Goal: Task Accomplishment & Management: Use online tool/utility

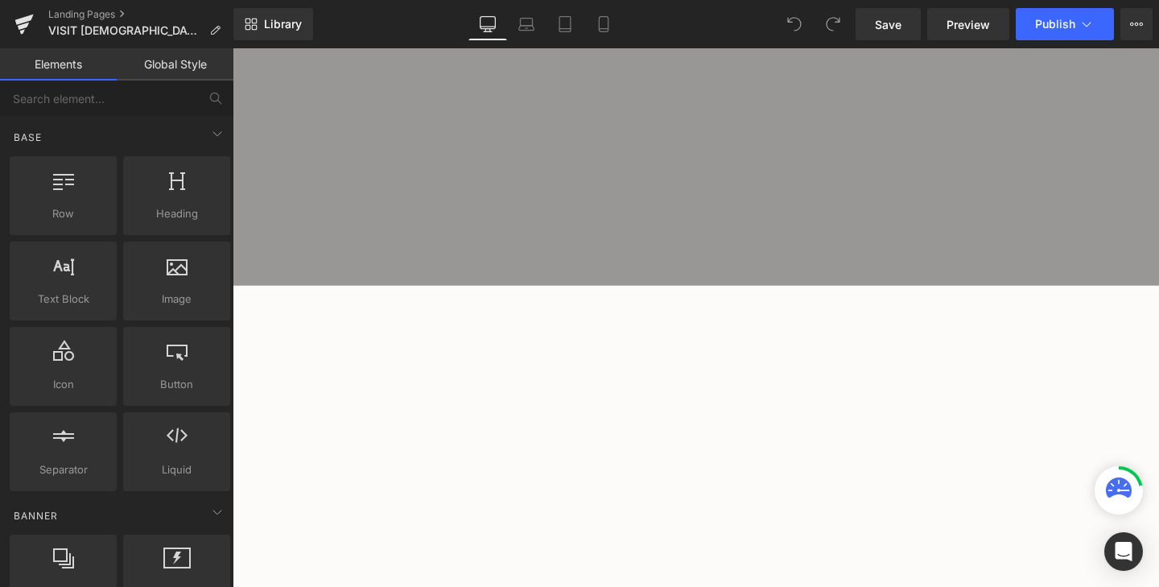
scroll to position [373, 0]
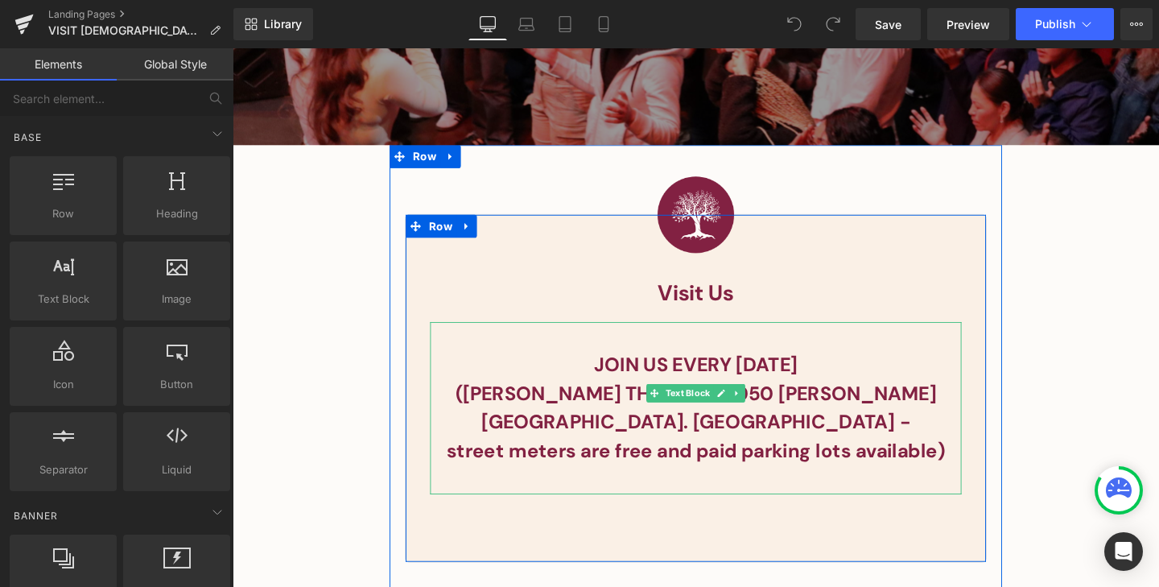
click at [868, 486] on p at bounding box center [719, 501] width 559 height 31
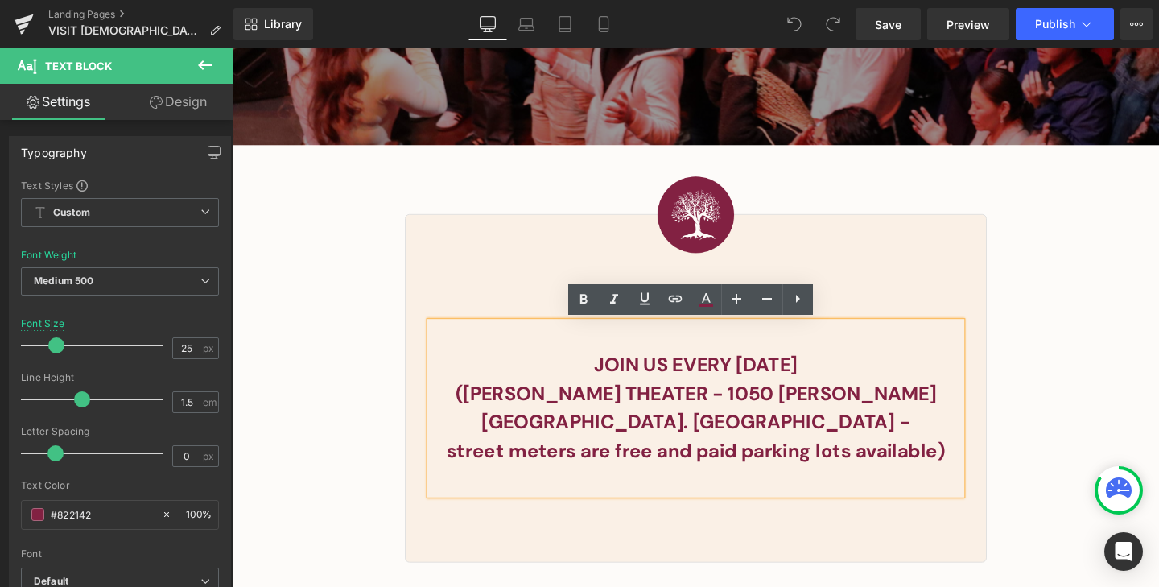
click at [976, 456] on p "street meters are free and paid parking lots available)" at bounding box center [719, 471] width 559 height 31
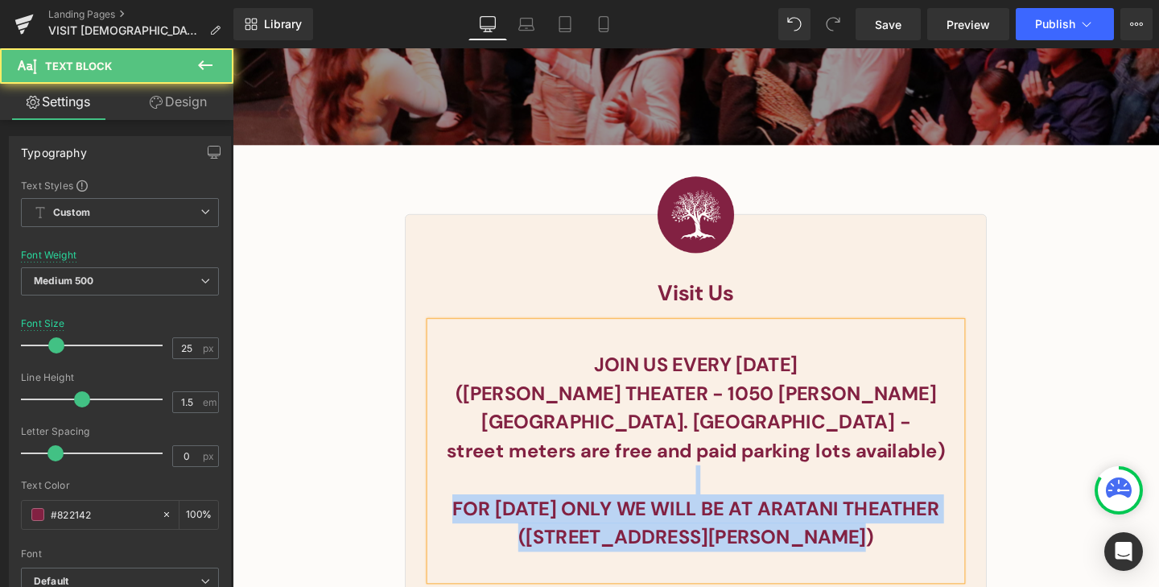
drag, startPoint x: 880, startPoint y: 565, endPoint x: 484, endPoint y: 480, distance: 405.1
click at [484, 480] on div "JOIN US EVERY [DATE] ([PERSON_NAME] THEATER - 1050 [PERSON_NAME][GEOGRAPHIC_DAT…" at bounding box center [719, 472] width 559 height 272
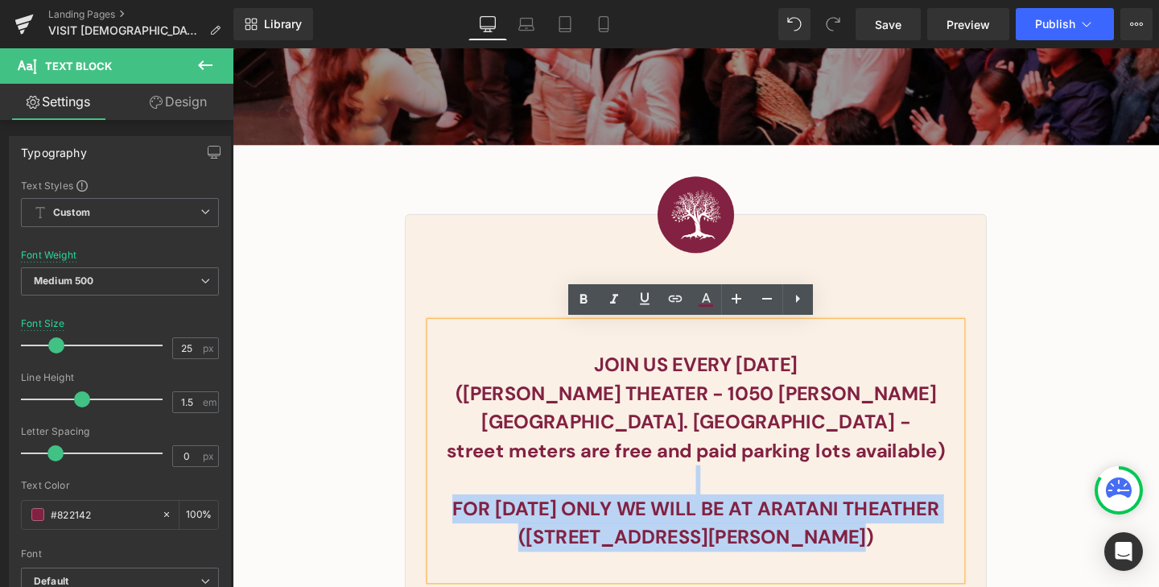
copy div "FOR [DATE] ONLY WE WILL BE AT [GEOGRAPHIC_DATA] THEATHER ([STREET_ADDRESS][PERS…"
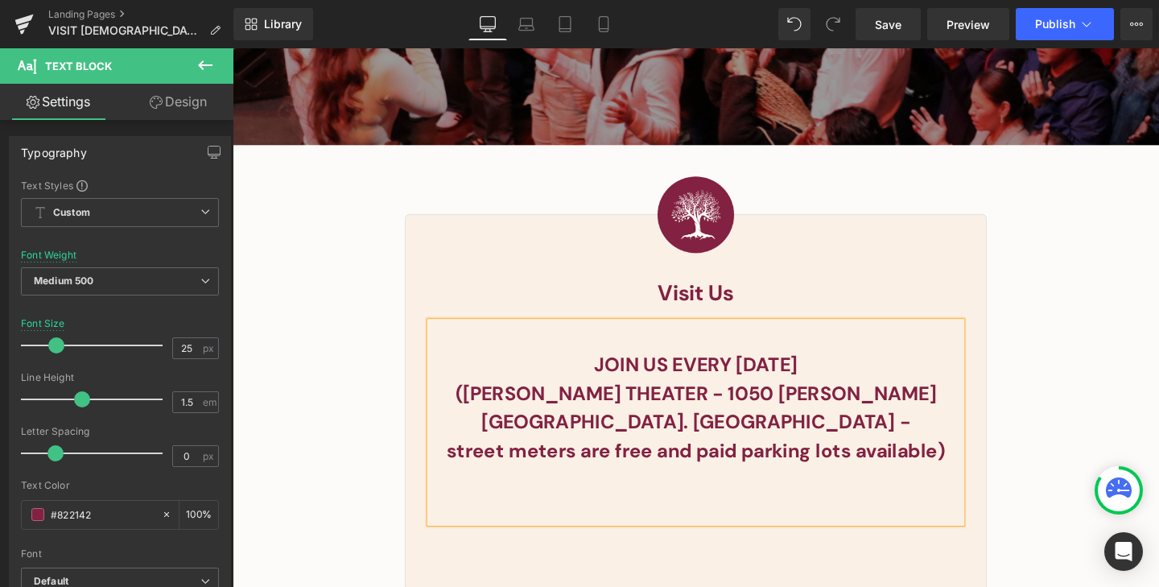
click at [827, 386] on b "JOIN US EVERY [DATE]" at bounding box center [719, 380] width 213 height 27
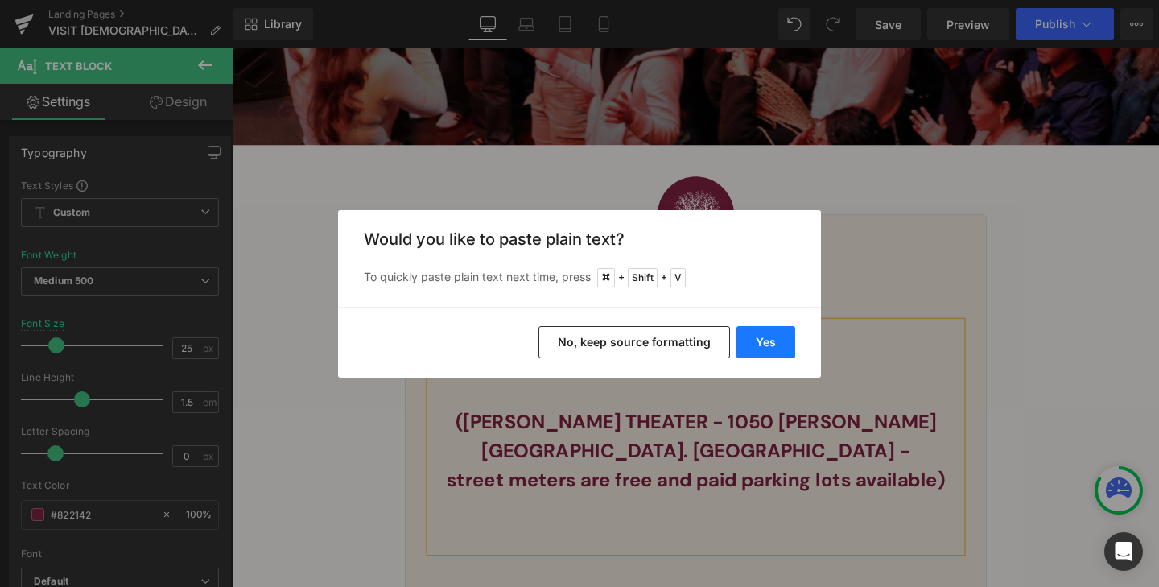
click at [781, 335] on button "Yes" at bounding box center [765, 342] width 59 height 32
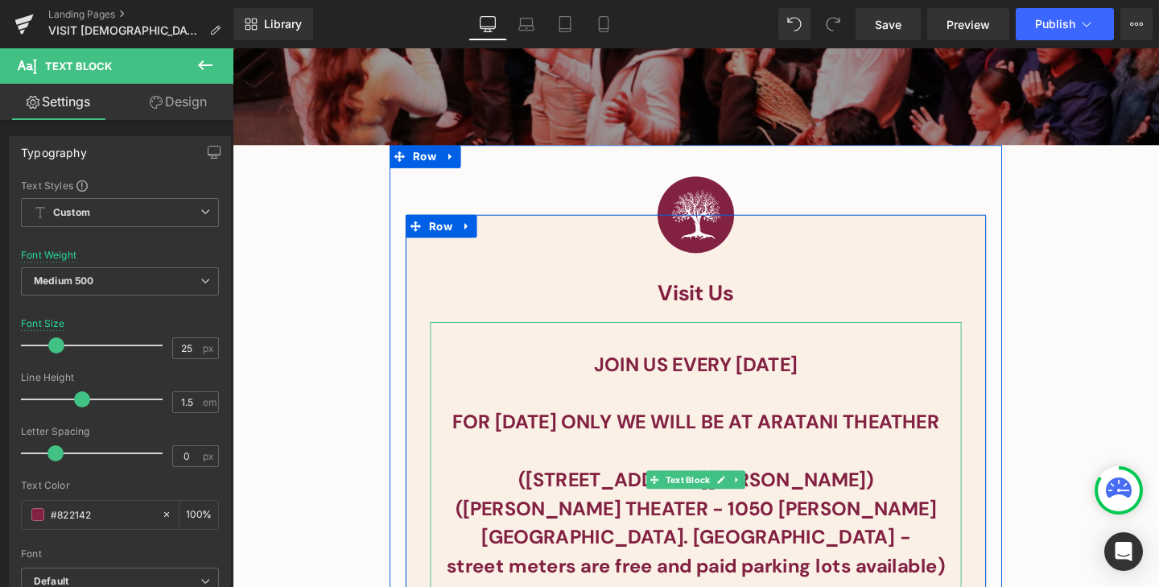
click at [915, 487] on p at bounding box center [719, 471] width 559 height 31
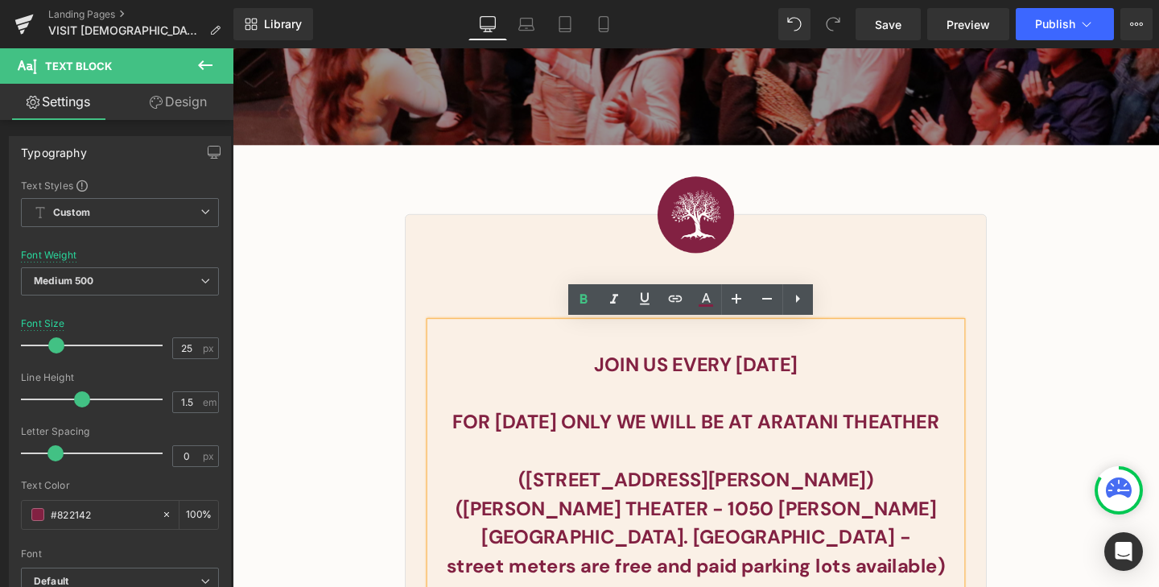
click at [747, 454] on b "FOR [DATE] ONLY WE WILL BE AT ARATANI THEATHER" at bounding box center [720, 440] width 512 height 27
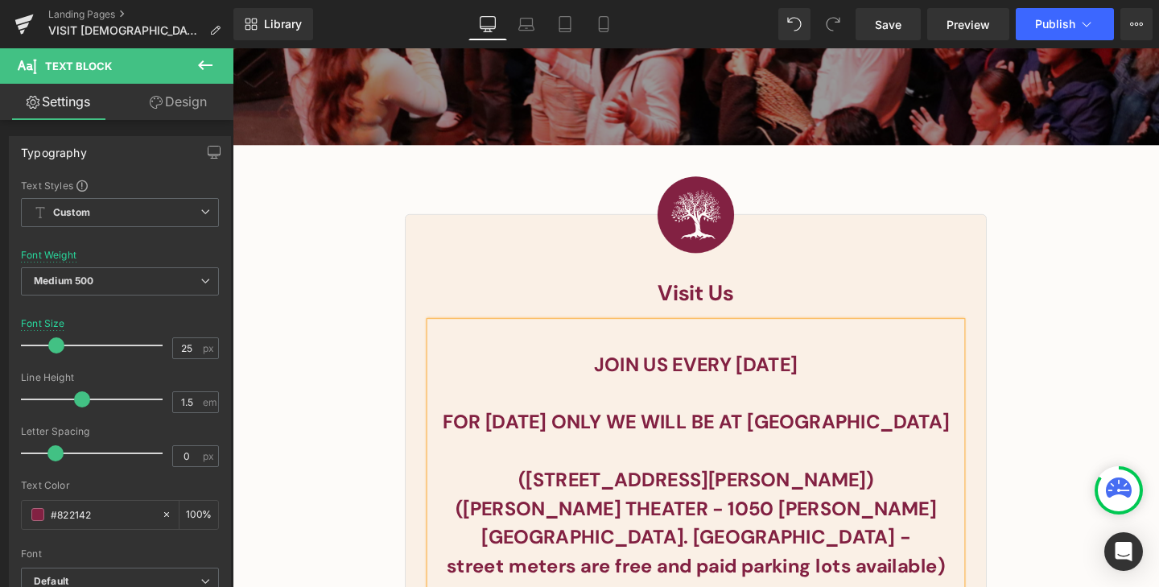
click at [564, 514] on b "([STREET_ADDRESS][PERSON_NAME])" at bounding box center [719, 501] width 373 height 27
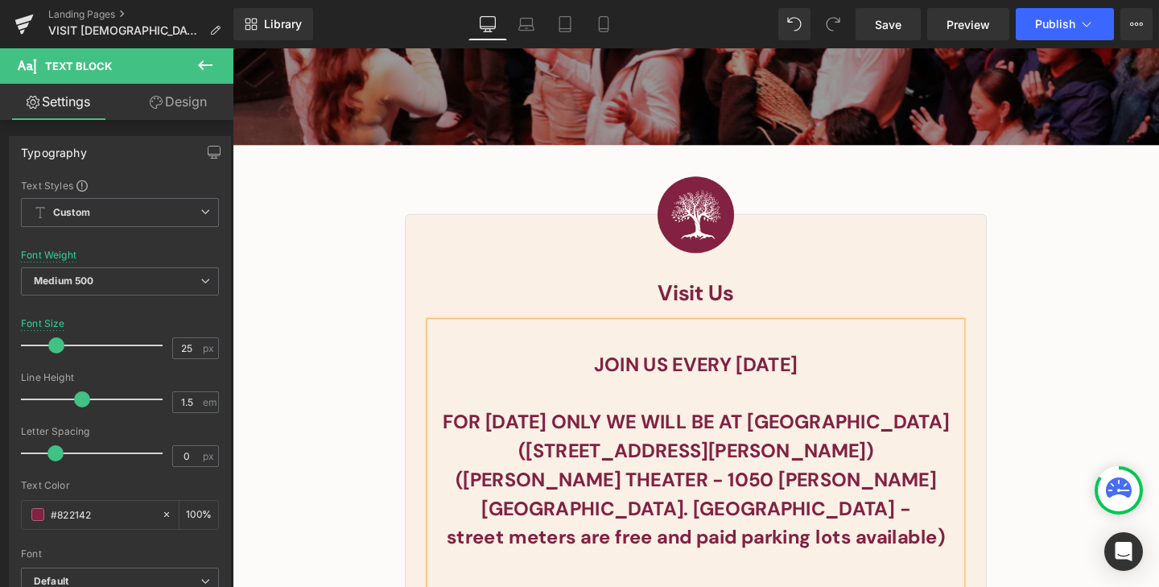
click at [868, 485] on b "([STREET_ADDRESS][PERSON_NAME])" at bounding box center [719, 471] width 373 height 27
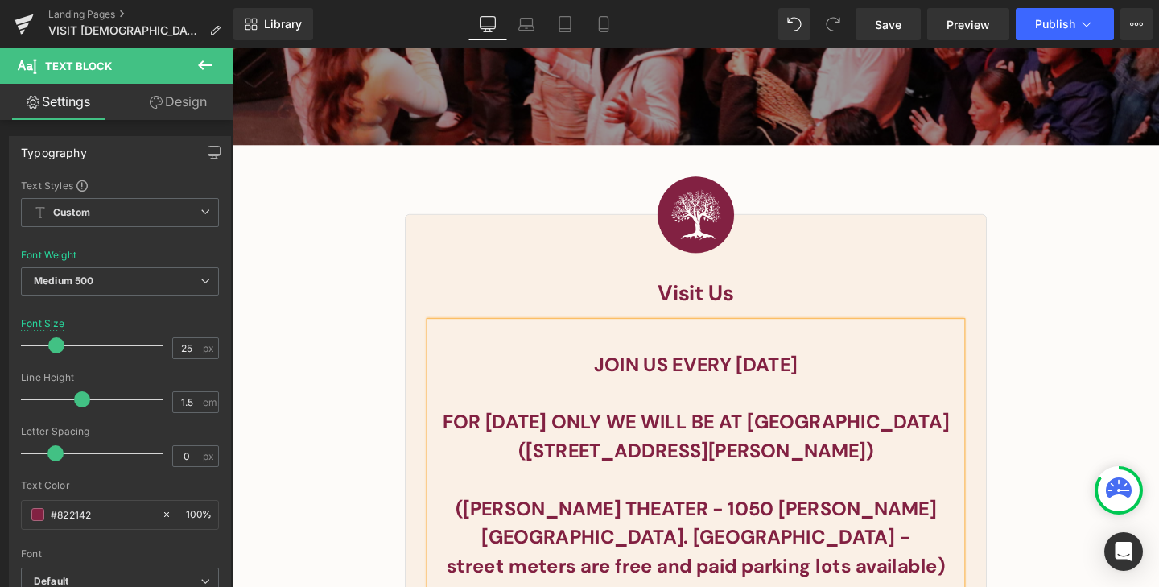
click at [478, 563] on b "([PERSON_NAME] THEATER - 1050 [PERSON_NAME][GEOGRAPHIC_DATA]. [GEOGRAPHIC_DATA]…" at bounding box center [719, 546] width 505 height 57
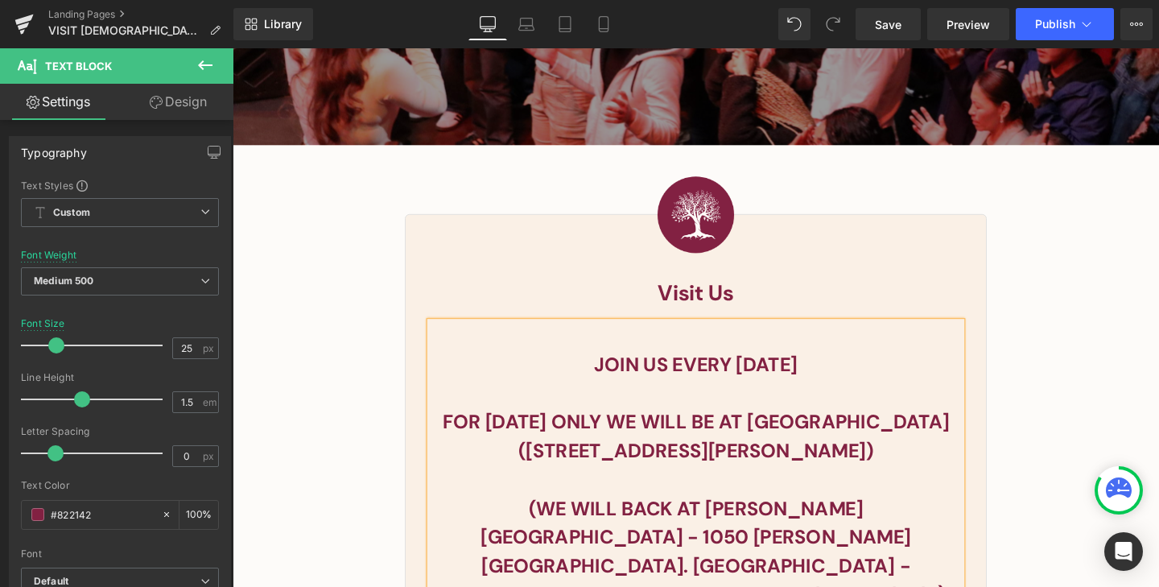
click at [841, 568] on b "(WE WILL BACK AT [PERSON_NAME][GEOGRAPHIC_DATA] - 1050 [PERSON_NAME][GEOGRAPHIC…" at bounding box center [719, 561] width 452 height 87
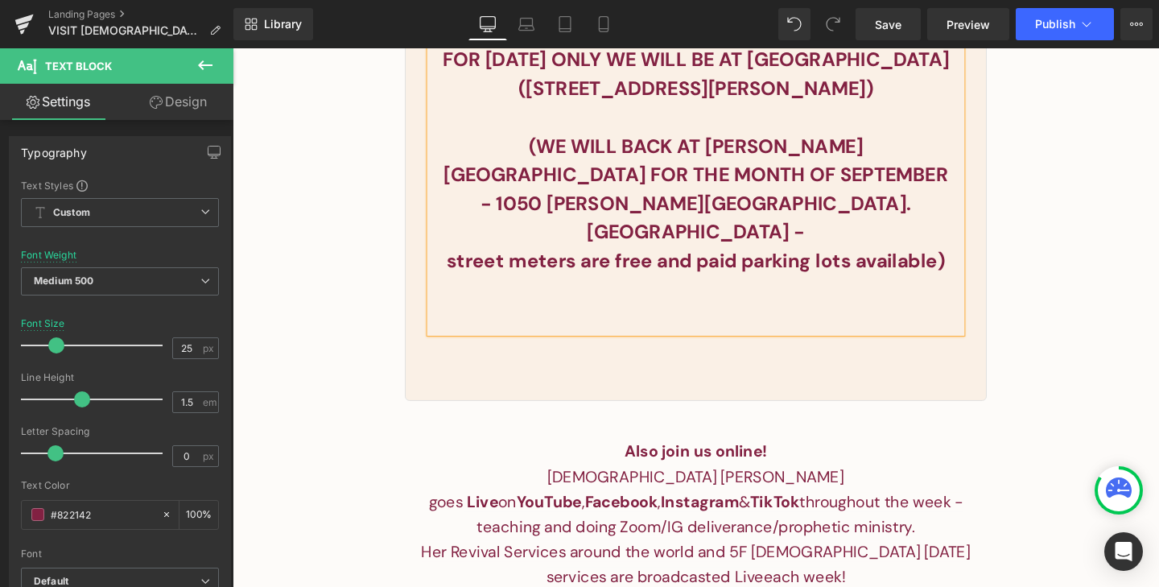
scroll to position [800, 0]
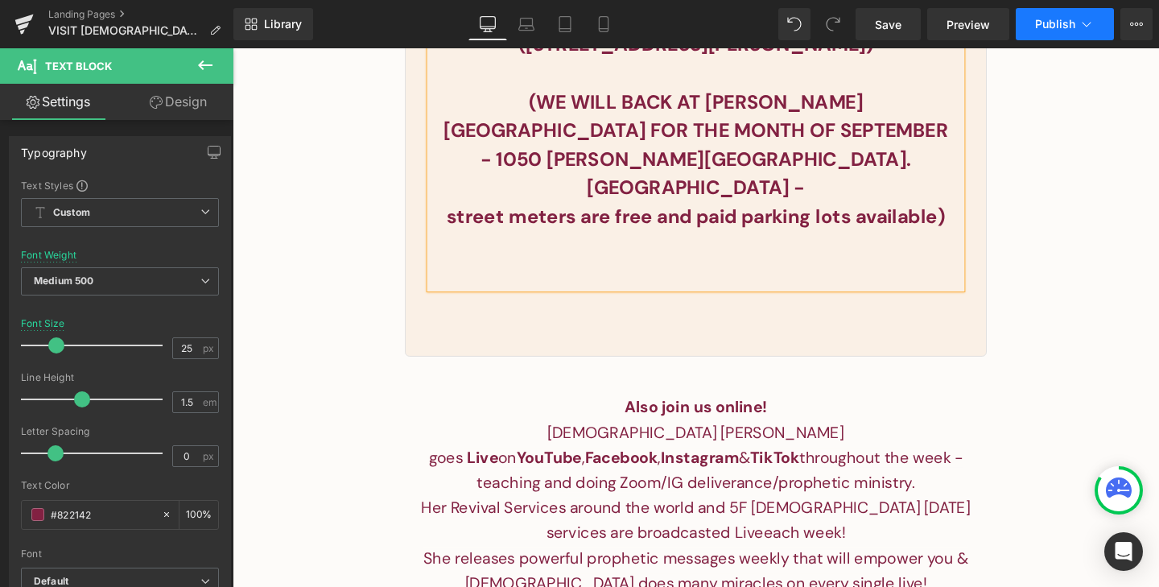
click at [1067, 11] on button "Publish" at bounding box center [1065, 24] width 98 height 32
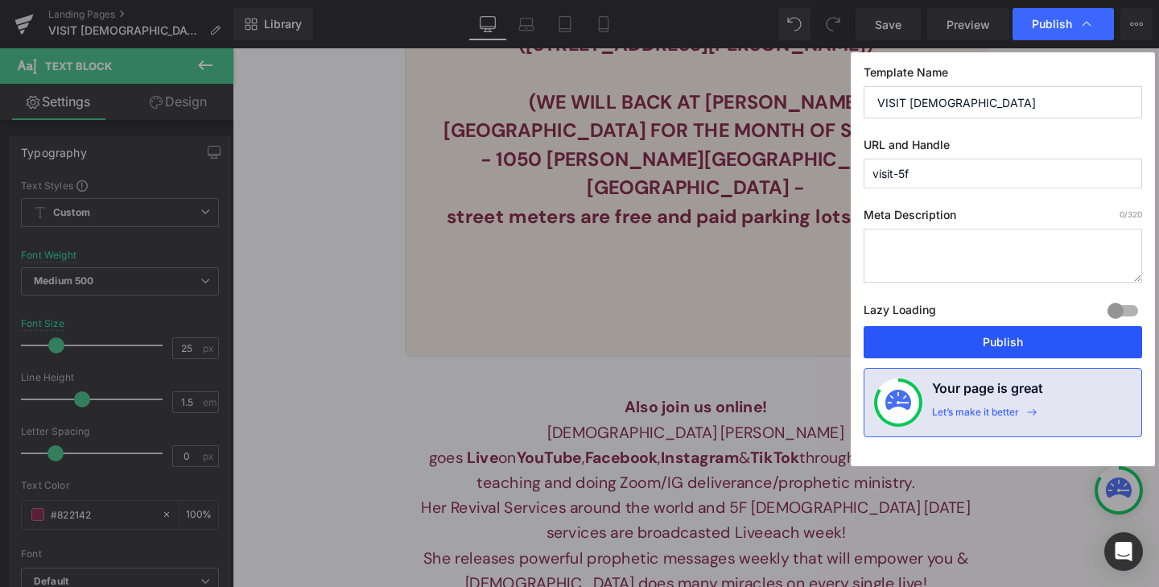
click at [1013, 334] on button "Publish" at bounding box center [1003, 342] width 278 height 32
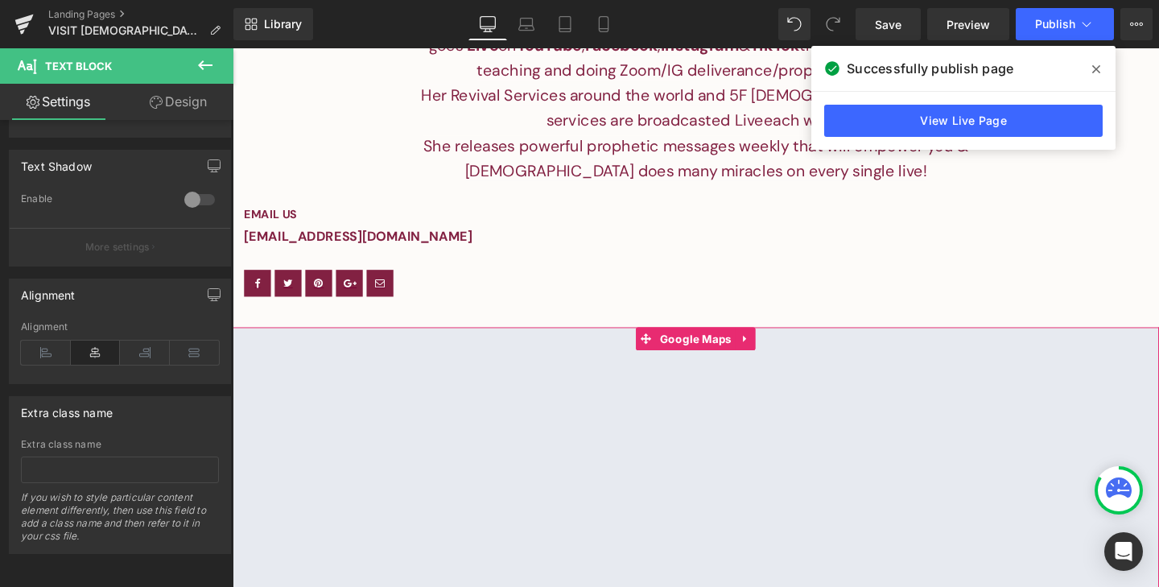
scroll to position [1217, 0]
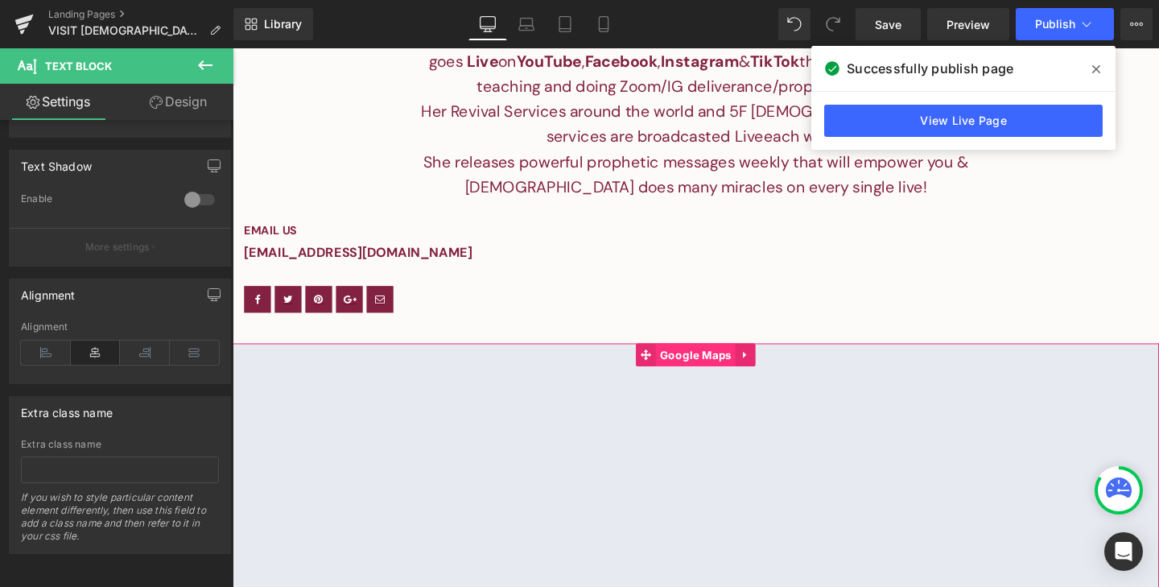
click at [719, 358] on span "Google Maps" at bounding box center [720, 370] width 84 height 24
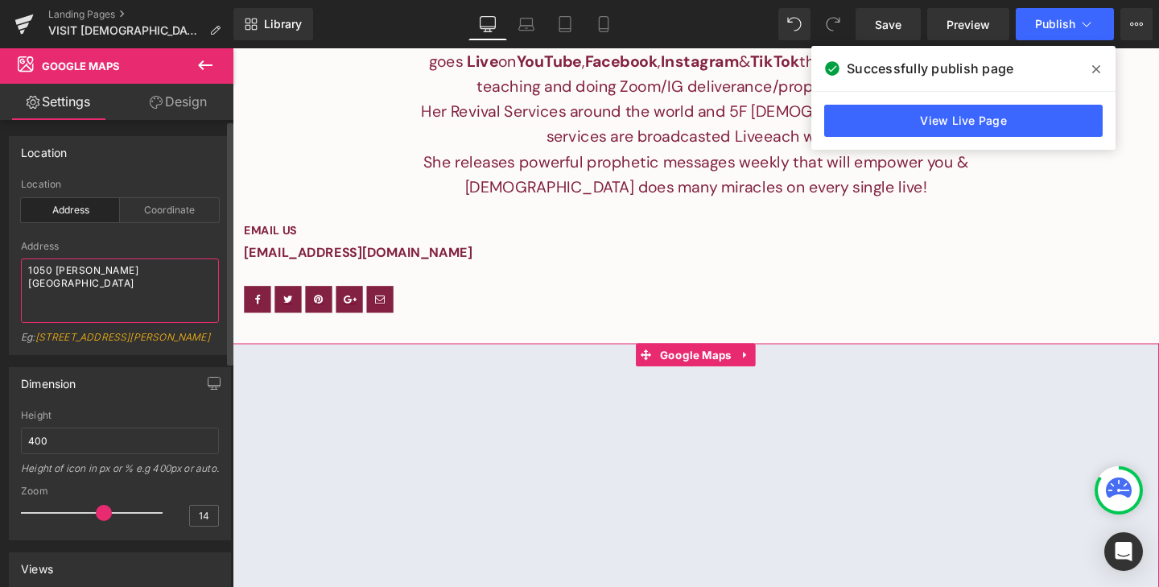
click at [107, 271] on textarea "1050 [PERSON_NAME][GEOGRAPHIC_DATA]" at bounding box center [120, 290] width 198 height 64
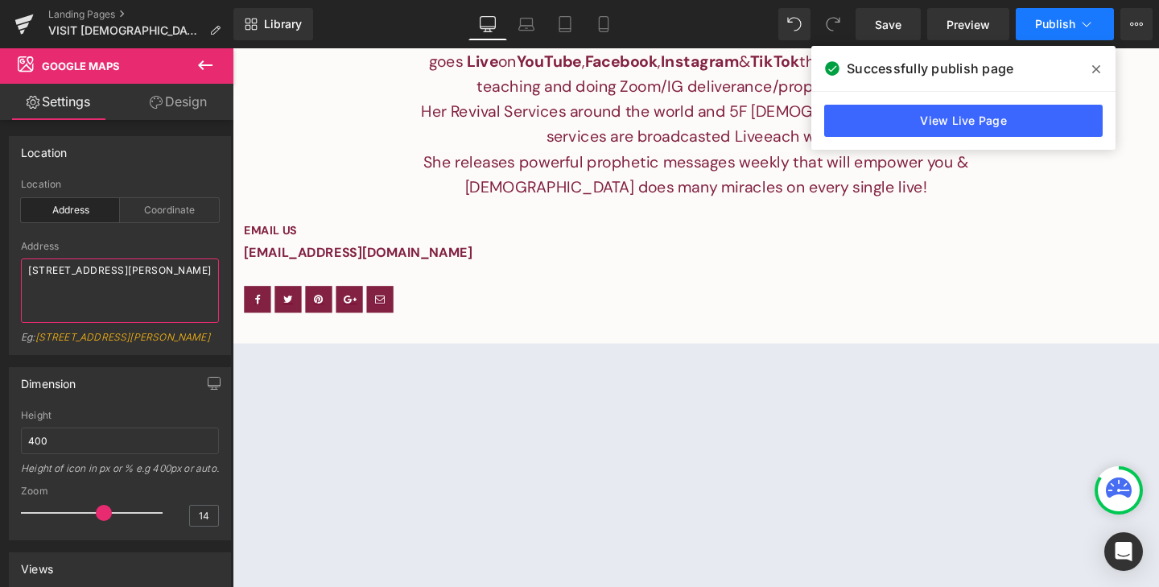
type textarea "[STREET_ADDRESS][PERSON_NAME]"
click at [1040, 31] on button "Publish" at bounding box center [1065, 24] width 98 height 32
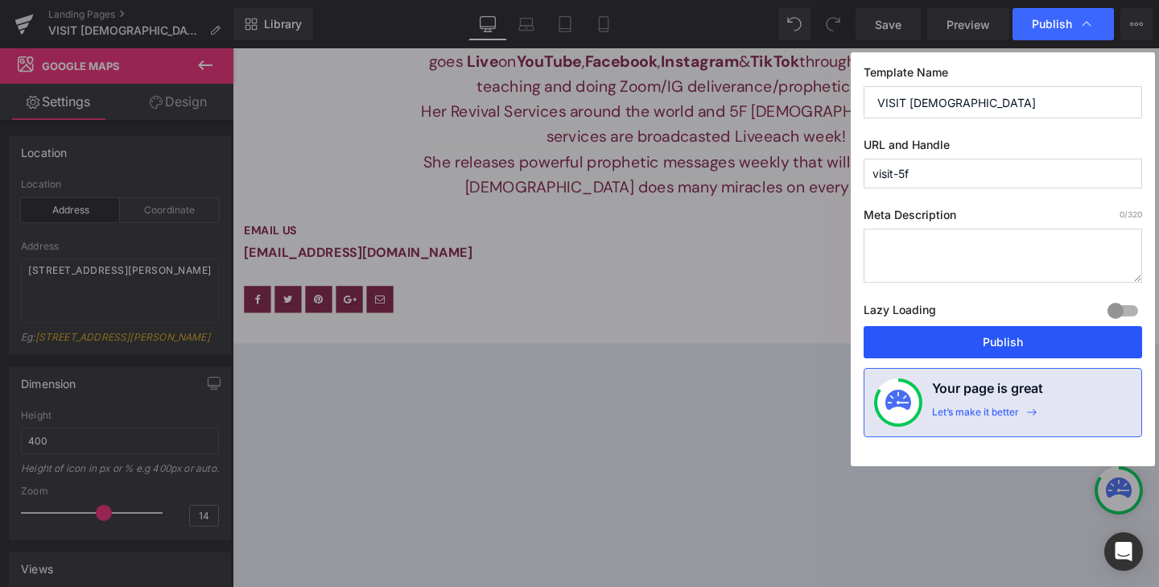
click at [958, 347] on button "Publish" at bounding box center [1003, 342] width 278 height 32
